Goal: Information Seeking & Learning: Learn about a topic

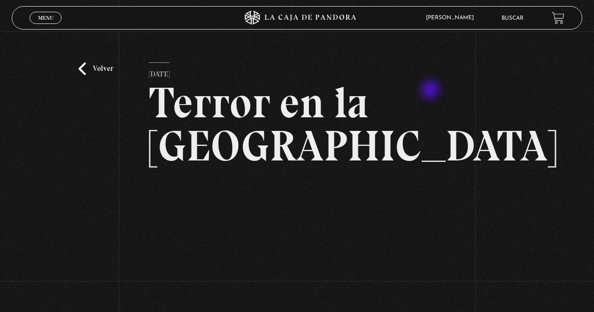
scroll to position [93, 0]
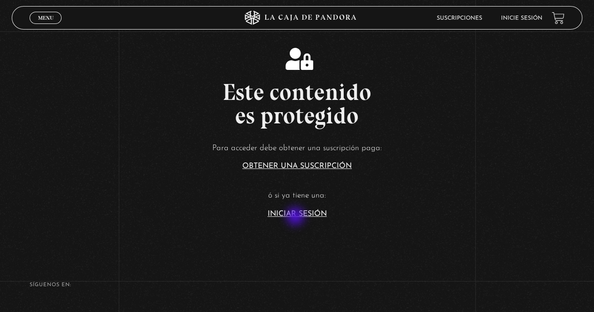
click at [296, 217] on link "Iniciar Sesión" at bounding box center [296, 214] width 59 height 8
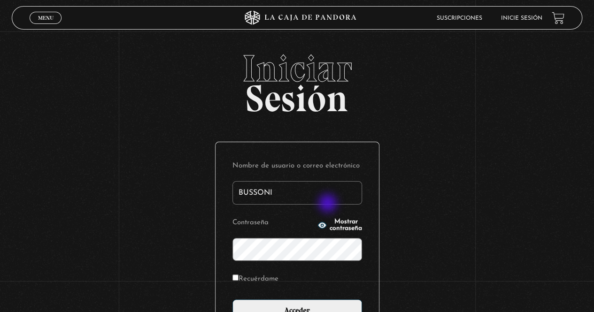
type input "Bussoni"
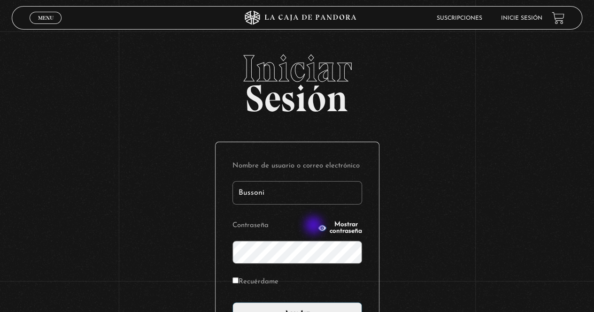
click at [232, 302] on input "Acceder" at bounding box center [296, 313] width 129 height 23
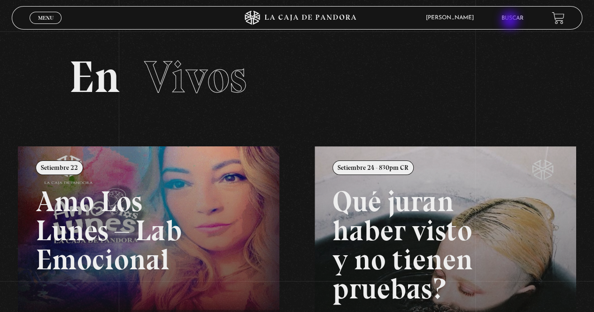
click at [510, 21] on link "Buscar" at bounding box center [512, 18] width 22 height 6
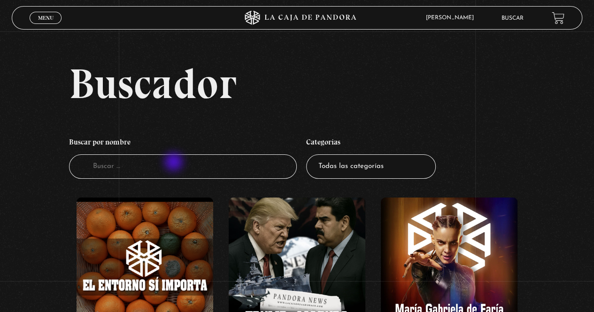
click at [175, 163] on input "Buscador" at bounding box center [183, 166] width 228 height 25
type input "f"
click at [175, 163] on input "Buscador" at bounding box center [183, 166] width 228 height 25
type input "gaza"
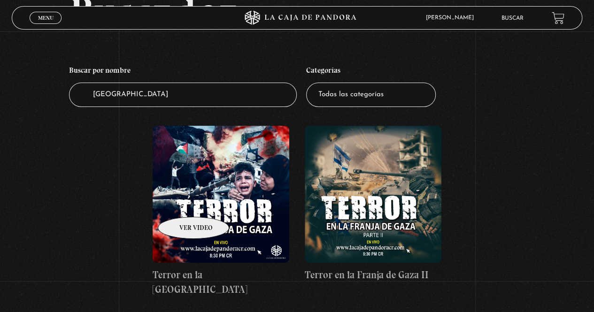
scroll to position [73, 0]
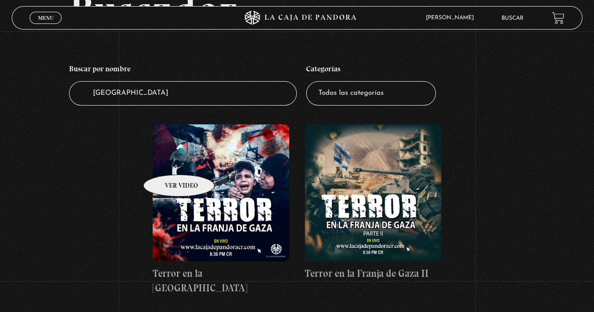
click at [167, 160] on figure at bounding box center [220, 192] width 137 height 137
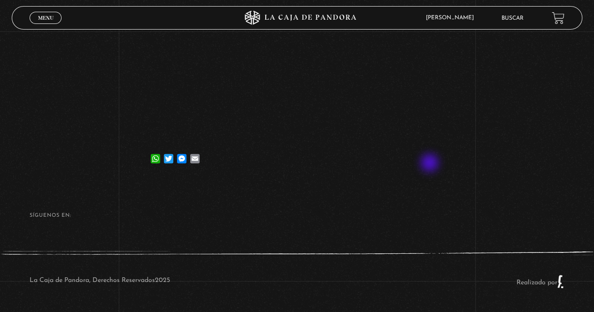
scroll to position [162, 0]
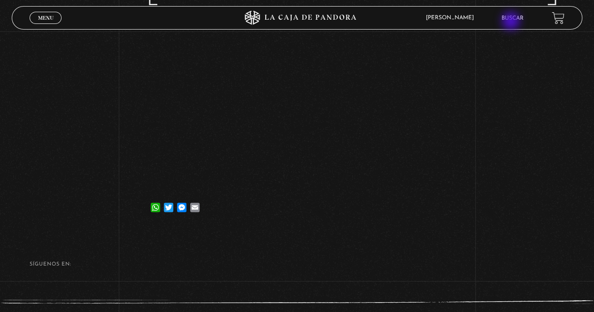
click at [511, 22] on li "Buscar" at bounding box center [512, 18] width 22 height 15
click at [511, 15] on li "Buscar" at bounding box center [512, 18] width 22 height 15
click at [509, 19] on link "Buscar" at bounding box center [512, 18] width 22 height 6
click at [510, 15] on link "Buscar" at bounding box center [512, 18] width 22 height 6
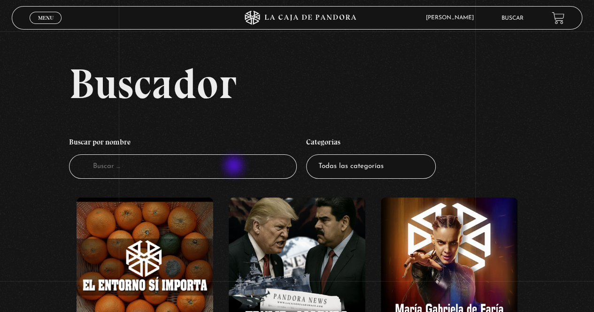
click at [235, 167] on input "Buscador" at bounding box center [183, 166] width 228 height 25
type input "[GEOGRAPHIC_DATA]"
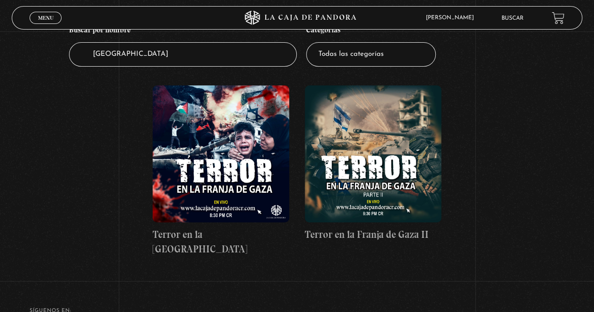
scroll to position [113, 0]
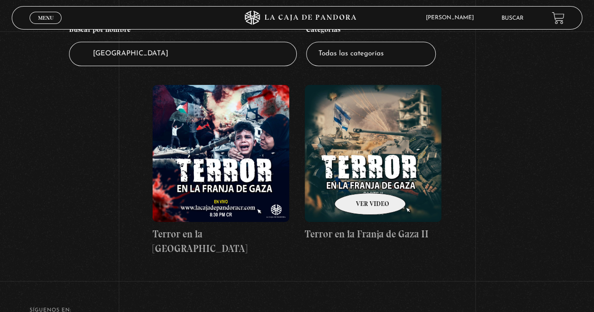
click at [358, 179] on figure at bounding box center [372, 153] width 137 height 137
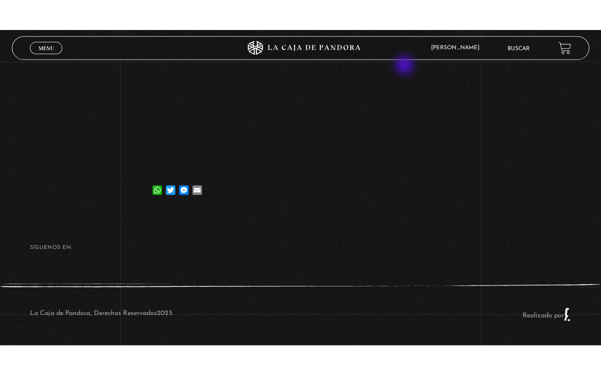
scroll to position [205, 0]
